Goal: Navigation & Orientation: Find specific page/section

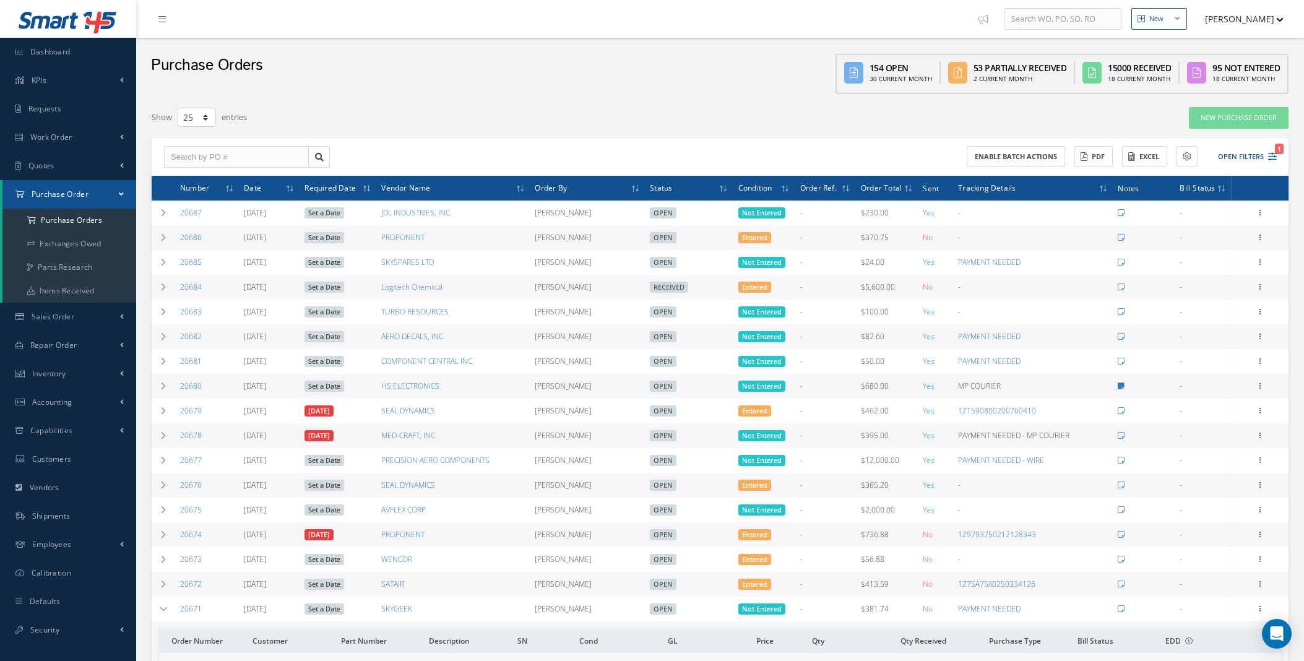
select select "25"
click at [45, 46] on span "Dashboard" at bounding box center [50, 51] width 40 height 11
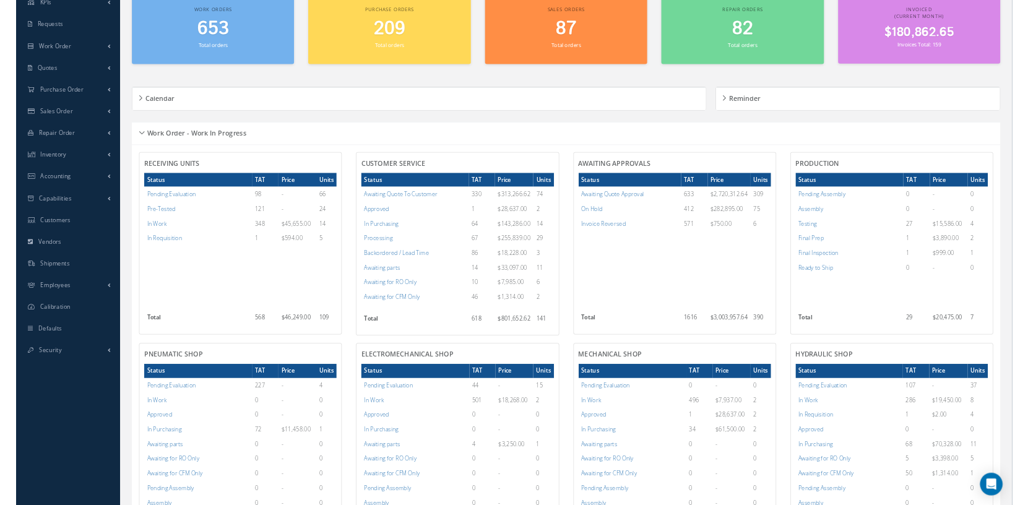
scroll to position [85, 0]
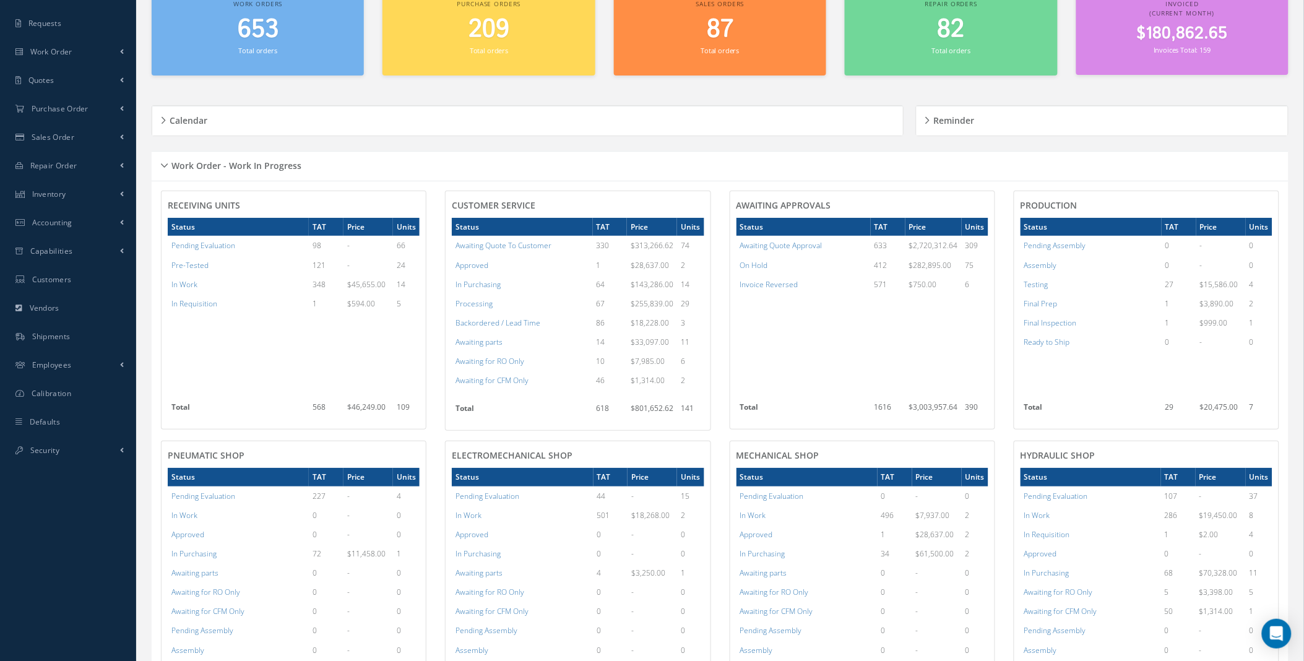
drag, startPoint x: 304, startPoint y: 192, endPoint x: 153, endPoint y: 141, distance: 159.3
click at [153, 141] on div "Calendar Loading… August 2025 Month Month Week Day Today No elements found. Lis…" at bounding box center [531, 120] width 758 height 61
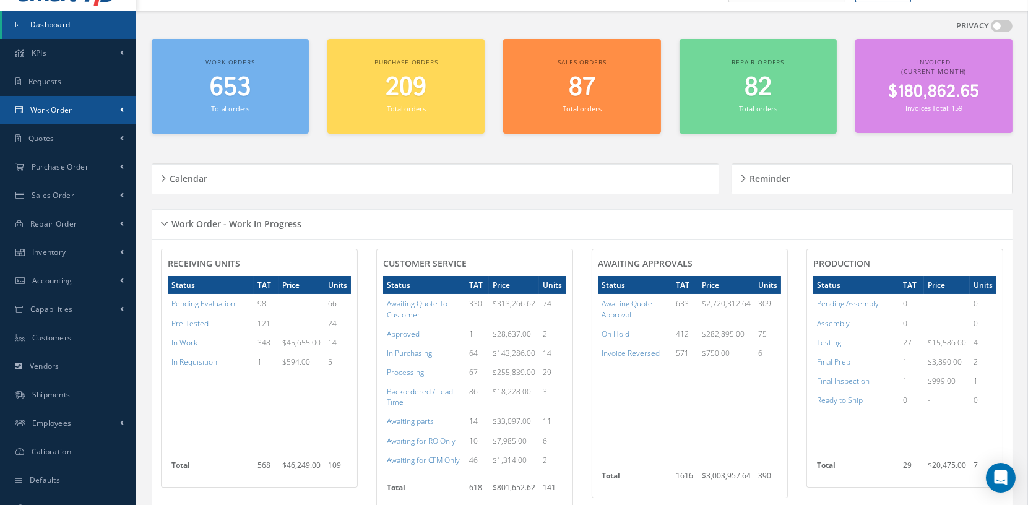
scroll to position [0, 0]
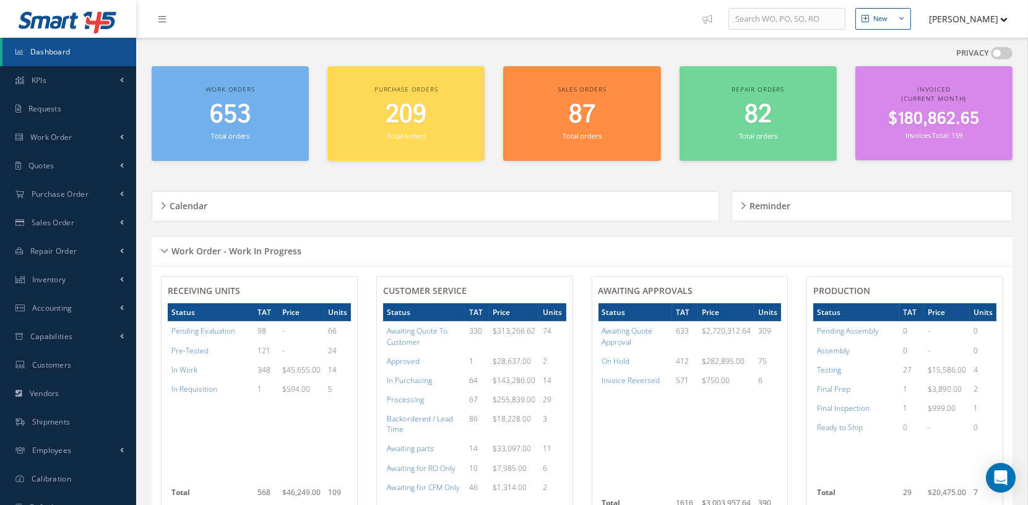
click at [58, 45] on link "Dashboard" at bounding box center [69, 52] width 134 height 28
